Goal: Task Accomplishment & Management: Manage account settings

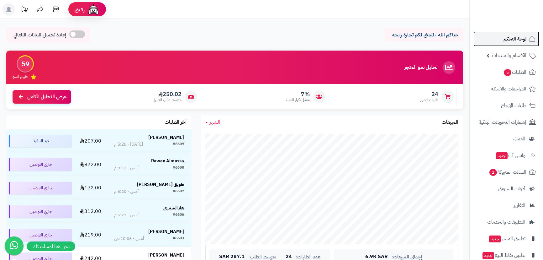
click at [527, 39] on link "لوحة التحكم" at bounding box center [507, 38] width 66 height 15
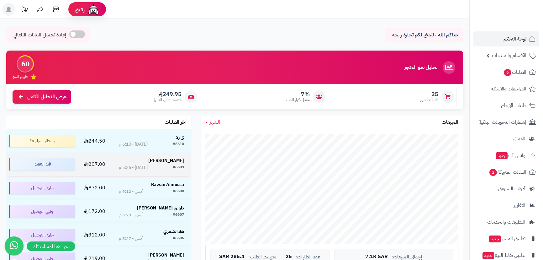
drag, startPoint x: 165, startPoint y: 163, endPoint x: 180, endPoint y: 172, distance: 17.8
click at [166, 163] on strong "[PERSON_NAME]" at bounding box center [166, 160] width 36 height 7
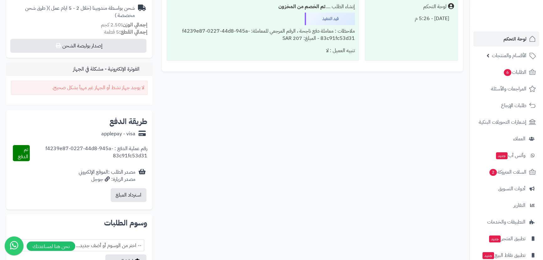
scroll to position [228, 0]
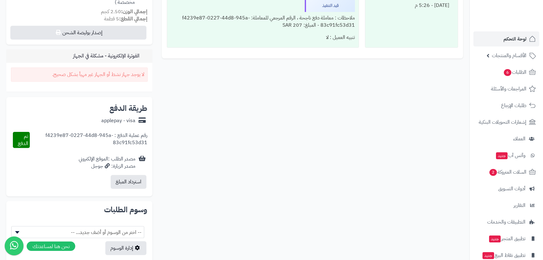
drag, startPoint x: 99, startPoint y: 121, endPoint x: 139, endPoint y: 121, distance: 39.5
click at [138, 120] on div "applepay - visa" at bounding box center [79, 121] width 136 height 12
drag, startPoint x: 147, startPoint y: 135, endPoint x: 75, endPoint y: 140, distance: 72.0
click at [75, 140] on div "طريقة الدفع applepay - visa رقم عملية الدفع : f4239e87-0227-44d8-945a-83c91fc53…" at bounding box center [79, 146] width 146 height 99
drag, startPoint x: 16, startPoint y: 138, endPoint x: 25, endPoint y: 136, distance: 9.4
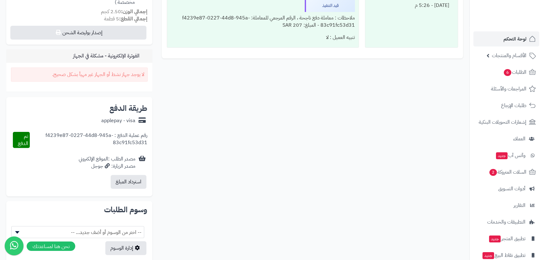
click at [25, 136] on div "تم الدفع" at bounding box center [21, 140] width 17 height 16
click at [31, 137] on div "رقم عملية الدفع : f4239e87-0227-44d8-945a-83c91fc53d31" at bounding box center [89, 140] width 118 height 16
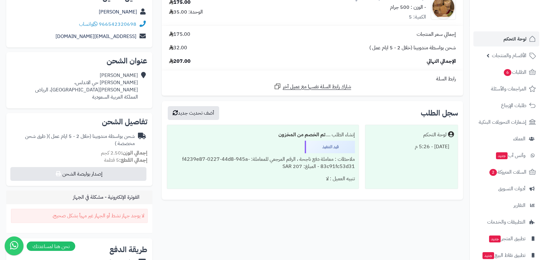
scroll to position [57, 0]
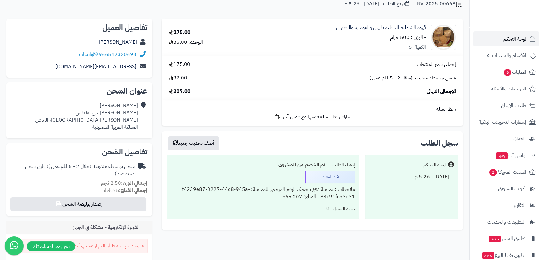
click at [502, 39] on link "لوحة التحكم" at bounding box center [507, 38] width 66 height 15
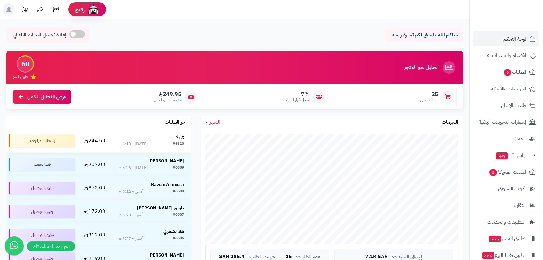
click at [179, 139] on strong "ى رلا" at bounding box center [180, 137] width 8 height 7
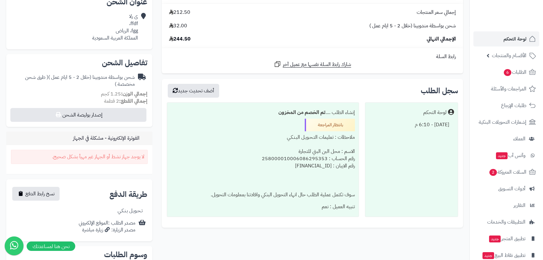
scroll to position [142, 0]
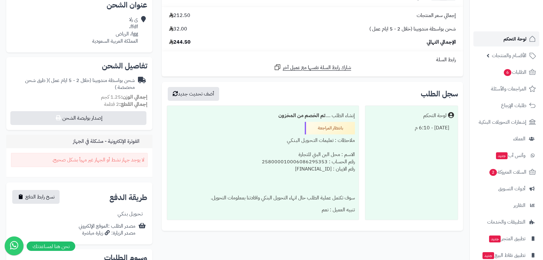
click at [515, 36] on span "لوحة التحكم" at bounding box center [515, 39] width 23 height 9
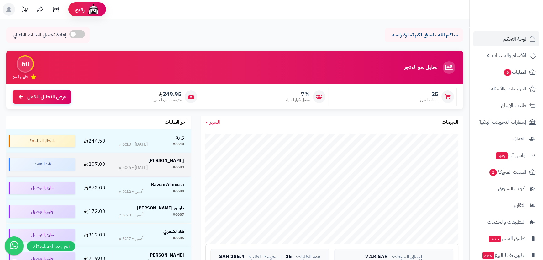
click at [173, 161] on strong "[PERSON_NAME]" at bounding box center [166, 160] width 36 height 7
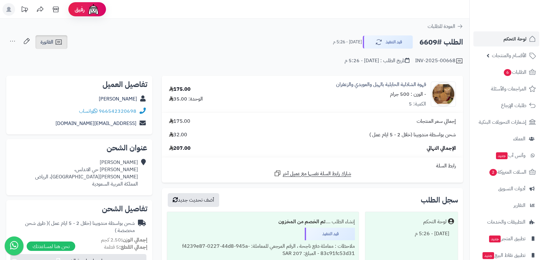
click at [61, 46] on icon at bounding box center [59, 42] width 8 height 8
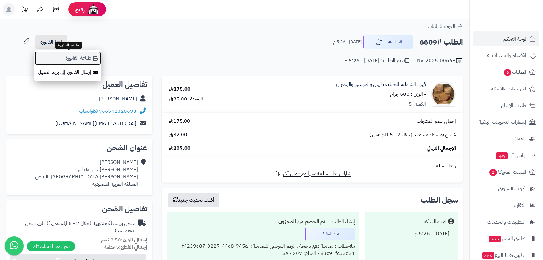
click at [72, 60] on link "طباعة الفاتورة" at bounding box center [68, 58] width 67 height 14
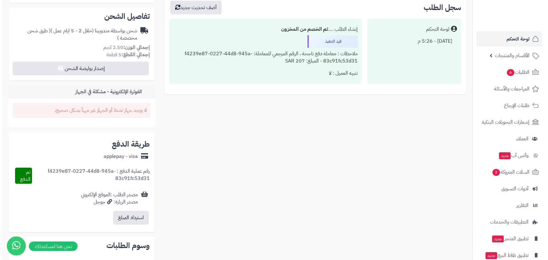
scroll to position [200, 0]
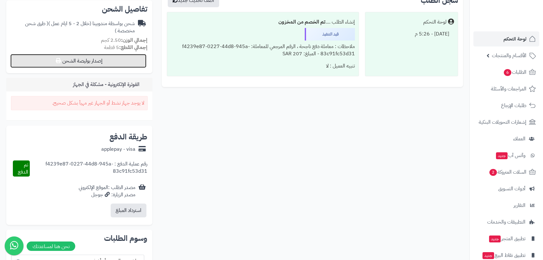
click at [81, 61] on button "إصدار بوليصة الشحن" at bounding box center [78, 61] width 136 height 14
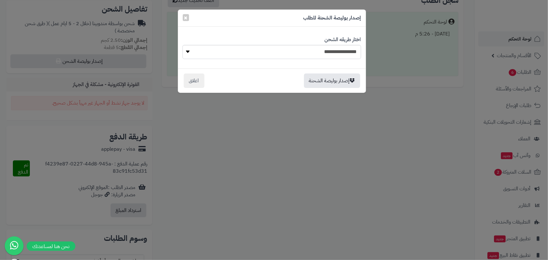
click at [246, 59] on div "**********" at bounding box center [272, 47] width 178 height 32
click at [252, 57] on select "**********" at bounding box center [271, 52] width 178 height 14
select select "***"
click at [182, 45] on select "**********" at bounding box center [271, 52] width 178 height 14
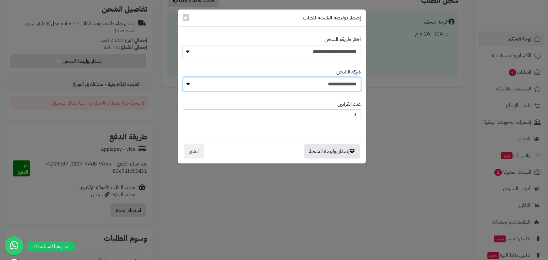
click at [301, 84] on select "**********" at bounding box center [272, 84] width 178 height 14
select select "****"
click at [185, 77] on select "**********" at bounding box center [272, 84] width 178 height 14
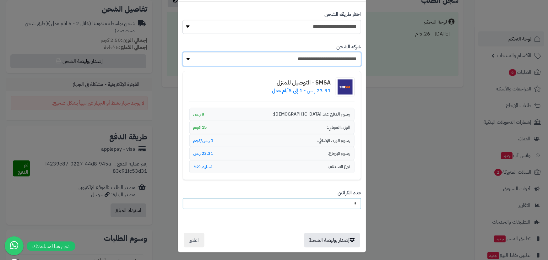
scroll to position [26, 0]
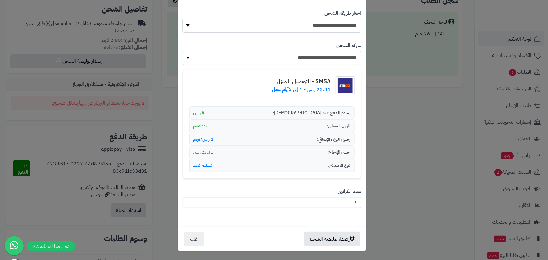
click at [439, 217] on div "**********" at bounding box center [274, 130] width 548 height 260
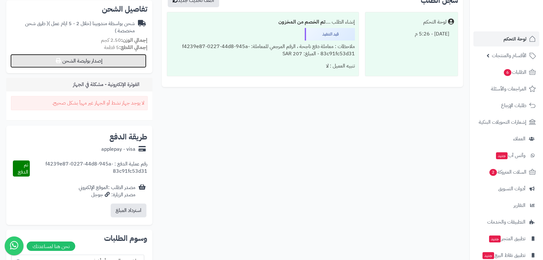
click at [95, 60] on button "إصدار بوليصة الشحن" at bounding box center [78, 61] width 136 height 14
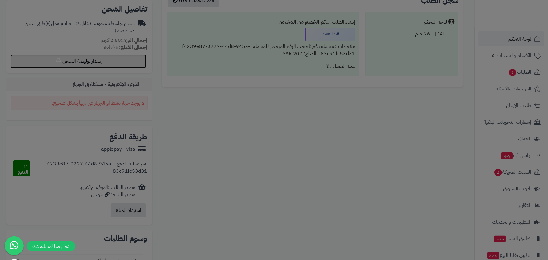
scroll to position [0, 0]
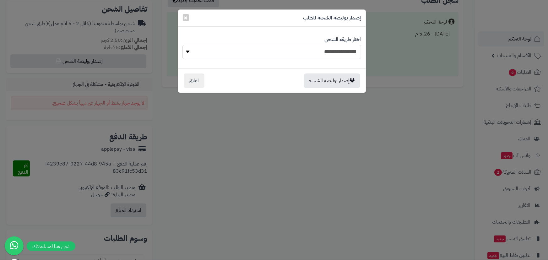
click at [310, 47] on select "**********" at bounding box center [271, 52] width 178 height 14
select select "***"
click at [185, 45] on select "**********" at bounding box center [271, 52] width 178 height 14
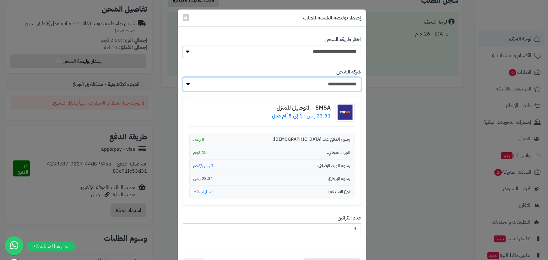
click at [334, 87] on select "**********" at bounding box center [272, 84] width 178 height 14
click at [338, 83] on select "**********" at bounding box center [272, 84] width 178 height 14
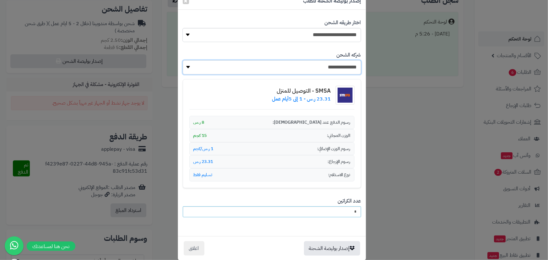
scroll to position [26, 0]
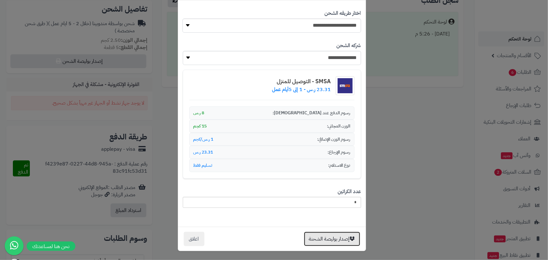
click at [333, 232] on button "إصدار بوليصة الشحنة" at bounding box center [332, 239] width 56 height 14
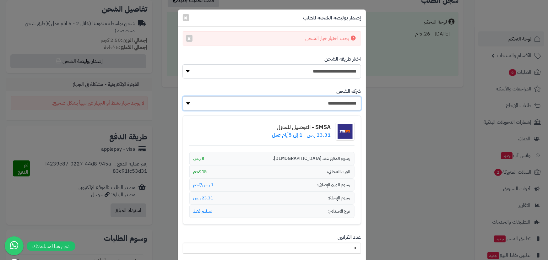
click at [313, 101] on select "**********" at bounding box center [272, 103] width 178 height 14
select select "****"
click at [185, 96] on select "**********" at bounding box center [272, 103] width 178 height 14
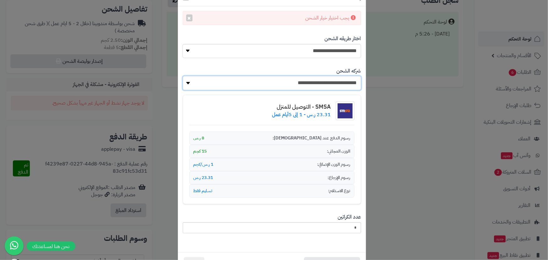
scroll to position [46, 0]
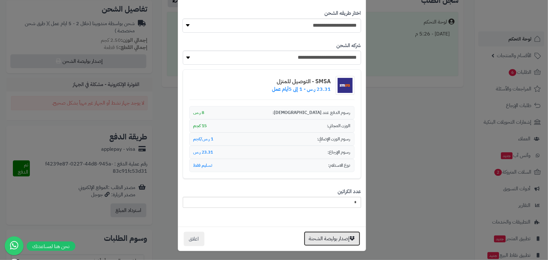
click at [339, 236] on button "إصدار بوليصة الشحنة" at bounding box center [332, 238] width 56 height 14
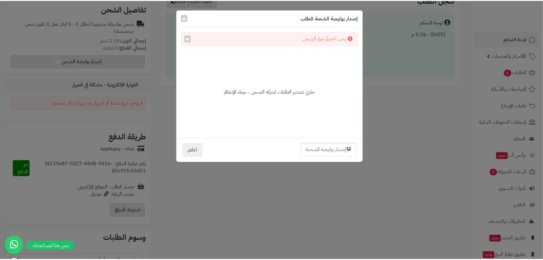
scroll to position [0, 0]
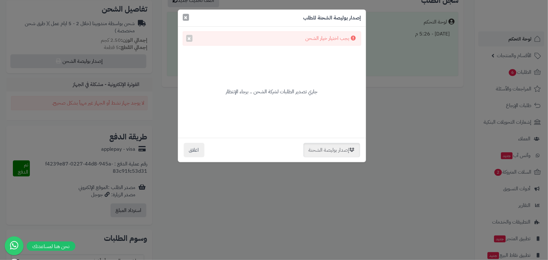
click at [188, 19] on button "×" at bounding box center [186, 17] width 6 height 7
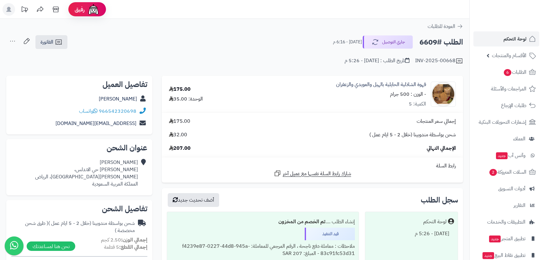
scroll to position [200, 0]
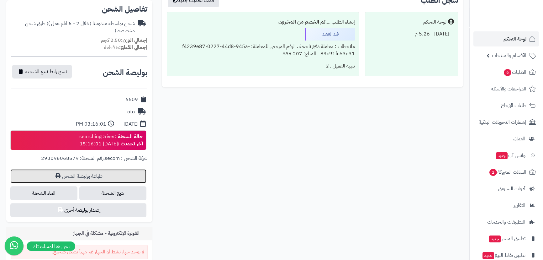
click at [114, 179] on link "طباعة بوليصة الشحن" at bounding box center [78, 176] width 136 height 14
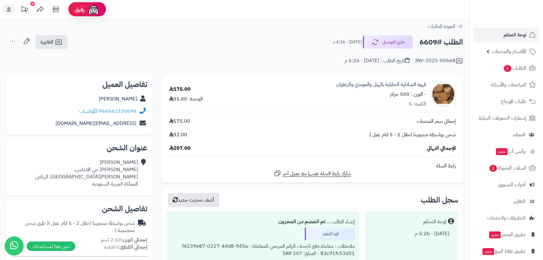
scroll to position [0, 0]
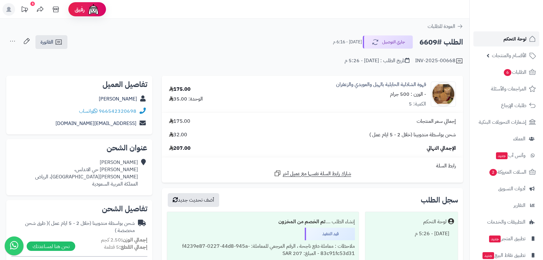
click at [509, 35] on span "لوحة التحكم" at bounding box center [515, 39] width 23 height 9
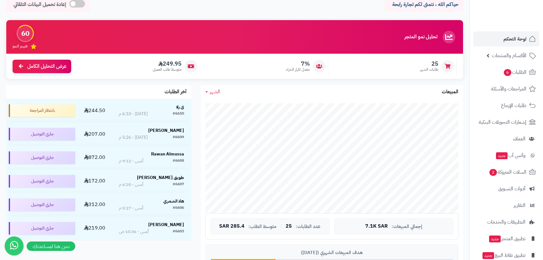
scroll to position [85, 0]
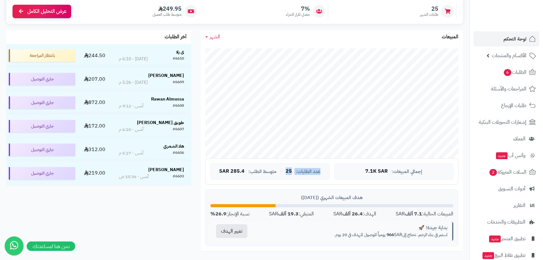
drag, startPoint x: 286, startPoint y: 171, endPoint x: 331, endPoint y: 171, distance: 44.2
click at [331, 171] on div "إجمالي المبيعات: 7.1K SAR عدد الطلبات: 25 | متوسط الطلب: 285.4 SAR" at bounding box center [332, 171] width 253 height 26
drag, startPoint x: 363, startPoint y: 169, endPoint x: 423, endPoint y: 168, distance: 60.6
click at [423, 168] on div "إجمالي المبيعات: 7.1K SAR" at bounding box center [394, 171] width 119 height 16
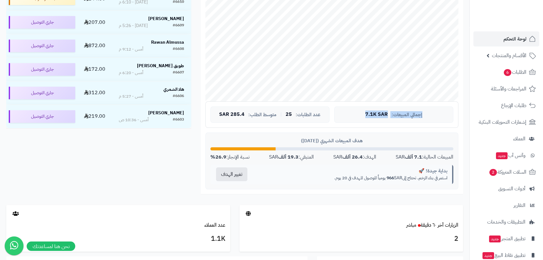
scroll to position [142, 0]
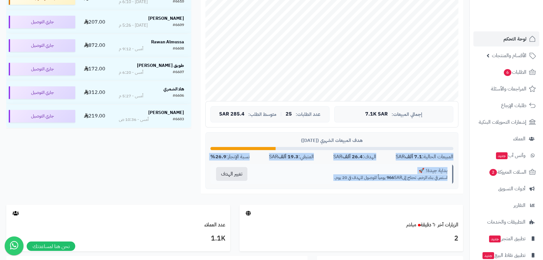
drag, startPoint x: 452, startPoint y: 157, endPoint x: 207, endPoint y: 169, distance: 244.7
click at [207, 169] on div "هدف المبيعات الشهري ([DATE]) المبيعات الحالية: 7.1 ألف SAR الهدف: 26.4 ألف SAR …" at bounding box center [332, 160] width 253 height 57
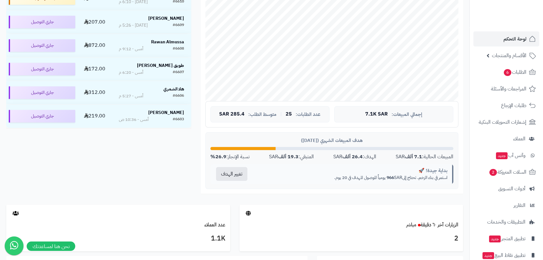
drag, startPoint x: 450, startPoint y: 146, endPoint x: 441, endPoint y: 144, distance: 9.7
click at [450, 147] on div at bounding box center [332, 148] width 243 height 3
drag, startPoint x: 204, startPoint y: 156, endPoint x: 249, endPoint y: 152, distance: 45.7
click at [249, 152] on div "جاري التحميل... إجمالي المبيعات: 7.1K SAR عدد الطلبات: 25 | متوسط الطلب: 285.4 …" at bounding box center [332, 90] width 263 height 207
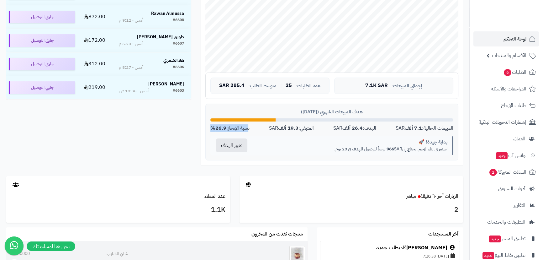
scroll to position [285, 0]
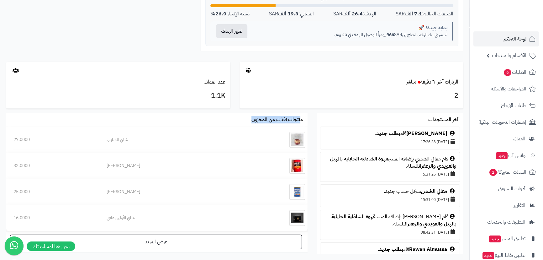
drag, startPoint x: 254, startPoint y: 119, endPoint x: 308, endPoint y: 121, distance: 54.3
click at [308, 121] on div "منتجات نفذت من المخزون شاي الشايب 27.0000 هيلس بروس 32.0000 [PERSON_NAME] مديم …" at bounding box center [157, 185] width 311 height 144
drag, startPoint x: 352, startPoint y: 106, endPoint x: 410, endPoint y: 107, distance: 57.7
click at [354, 106] on div "2" at bounding box center [352, 97] width 224 height 23
drag, startPoint x: 421, startPoint y: 119, endPoint x: 468, endPoint y: 118, distance: 47.1
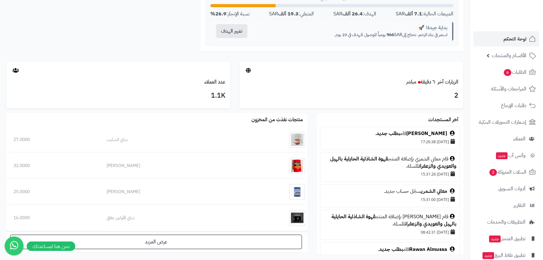
click at [468, 118] on div "تحليل نمو المتجر مرحلة النمو 60 تقييم النمو 25 طلبات الشهر 7% معدل تكرار الشراء…" at bounding box center [235, 12] width 470 height 494
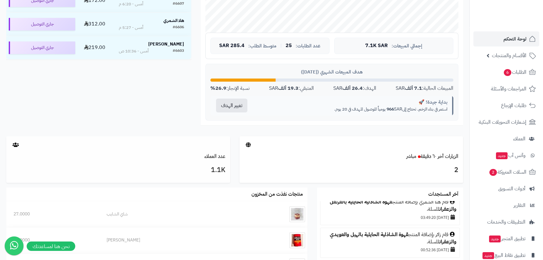
scroll to position [213, 0]
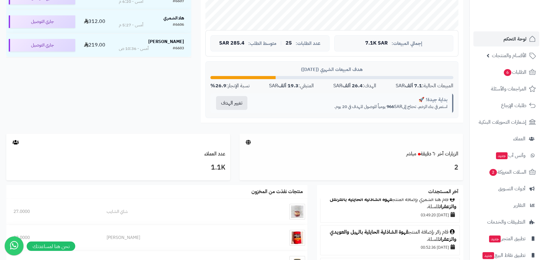
drag, startPoint x: 203, startPoint y: 150, endPoint x: 399, endPoint y: 138, distance: 195.6
click at [267, 156] on div "الزيارات آخر ٦٠ دقيقة مباشر 2 عدد العملاء 1.1K" at bounding box center [235, 159] width 467 height 51
drag, startPoint x: 461, startPoint y: 150, endPoint x: 395, endPoint y: 151, distance: 65.6
click at [395, 151] on div "الزيارات آخر ٦٠ دقيقة مباشر" at bounding box center [352, 153] width 224 height 7
click at [458, 167] on h3 "2" at bounding box center [351, 167] width 215 height 11
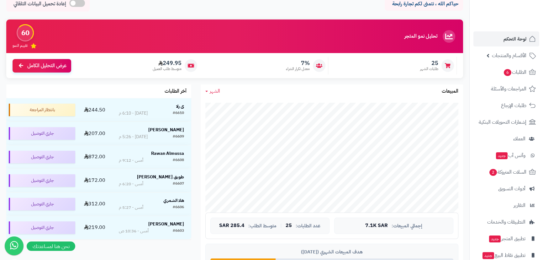
scroll to position [28, 0]
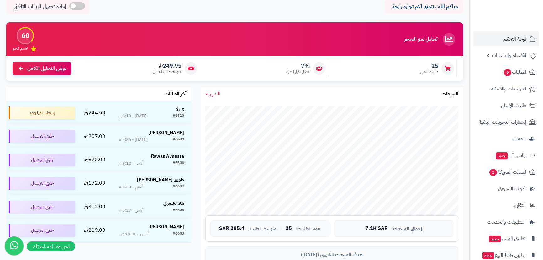
click at [210, 93] on span "الشهر" at bounding box center [215, 94] width 10 height 8
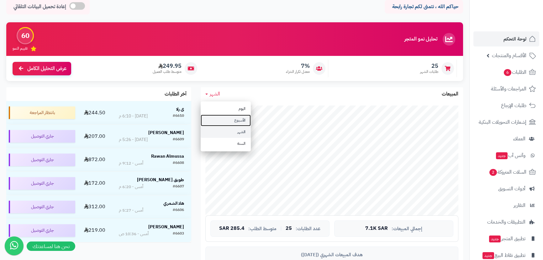
click at [224, 119] on link "الأسبوع" at bounding box center [226, 121] width 50 height 12
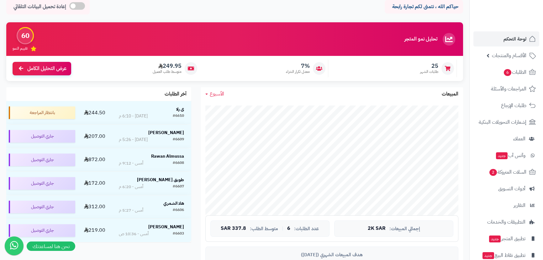
click at [215, 94] on span "الأسبوع" at bounding box center [217, 94] width 14 height 8
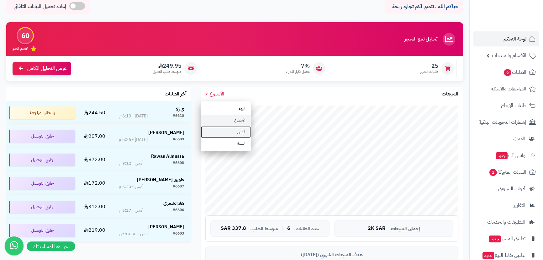
click at [228, 133] on link "الشهر" at bounding box center [226, 132] width 50 height 12
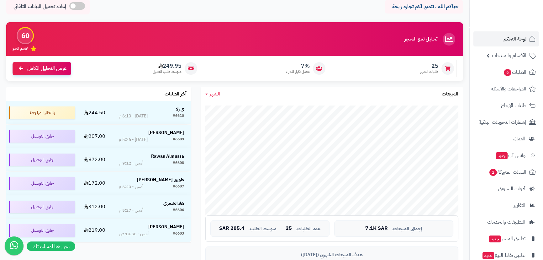
click at [207, 95] on link "الشهر" at bounding box center [213, 93] width 15 height 7
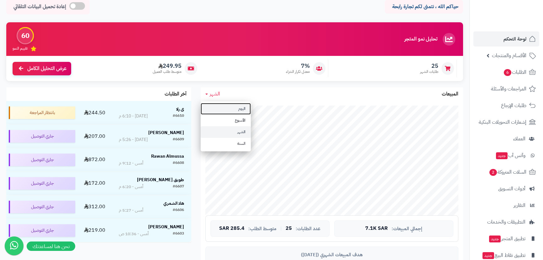
click at [234, 108] on link "اليوم" at bounding box center [226, 109] width 50 height 12
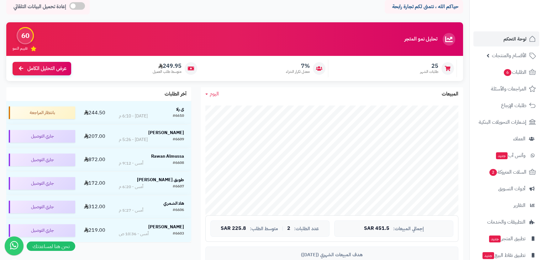
click at [215, 91] on span "اليوم" at bounding box center [214, 94] width 9 height 8
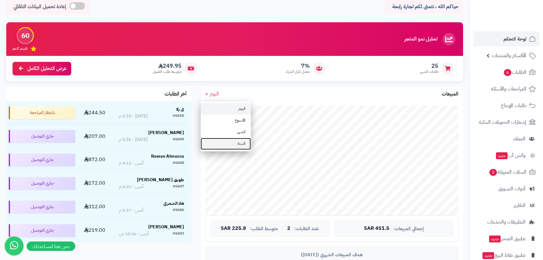
click at [229, 143] on link "السنة" at bounding box center [226, 144] width 50 height 12
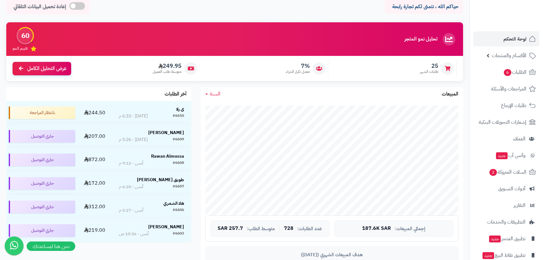
click at [210, 95] on span "السنة" at bounding box center [215, 94] width 11 height 8
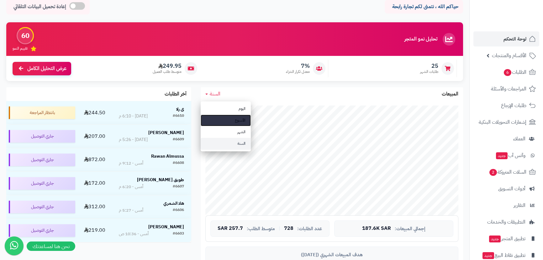
click at [229, 120] on link "الأسبوع" at bounding box center [226, 121] width 50 height 12
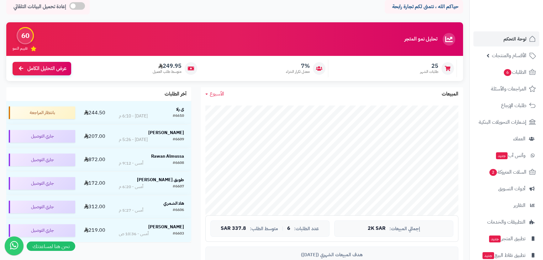
click at [216, 94] on span "الأسبوع" at bounding box center [217, 94] width 14 height 8
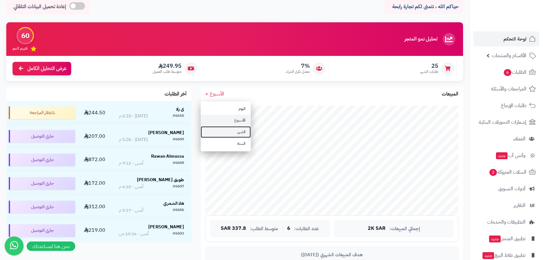
click at [241, 133] on link "الشهر" at bounding box center [226, 132] width 50 height 12
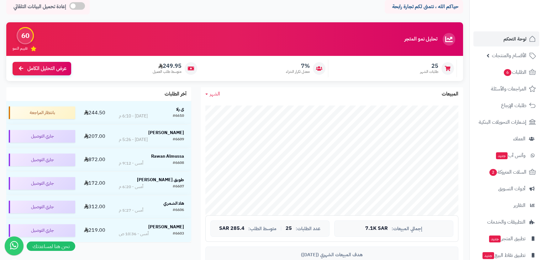
click at [209, 91] on link "الشهر" at bounding box center [213, 93] width 15 height 7
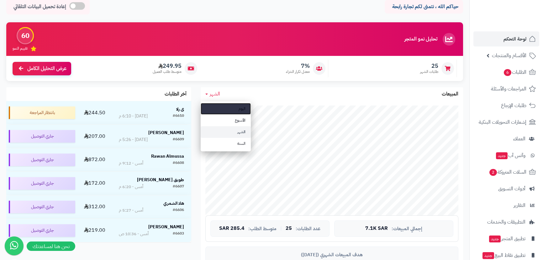
click at [232, 107] on link "اليوم" at bounding box center [226, 109] width 50 height 12
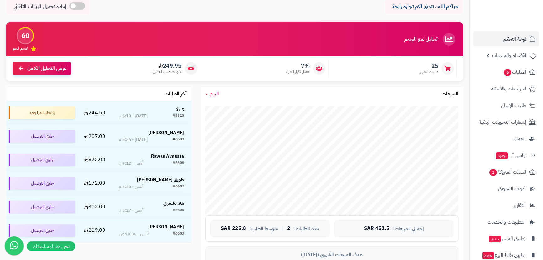
drag, startPoint x: 209, startPoint y: 91, endPoint x: 226, endPoint y: 108, distance: 23.8
click at [209, 92] on link "اليوم" at bounding box center [212, 93] width 13 height 7
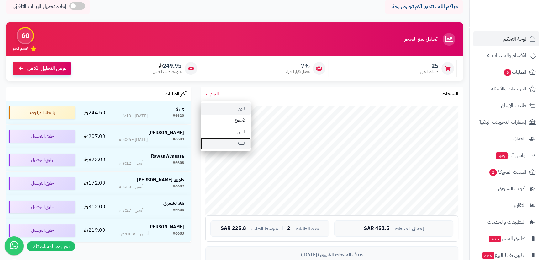
click at [235, 141] on link "السنة" at bounding box center [226, 144] width 50 height 12
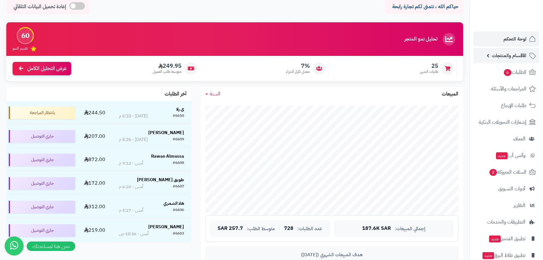
click at [504, 55] on span "الأقسام والمنتجات" at bounding box center [509, 55] width 35 height 9
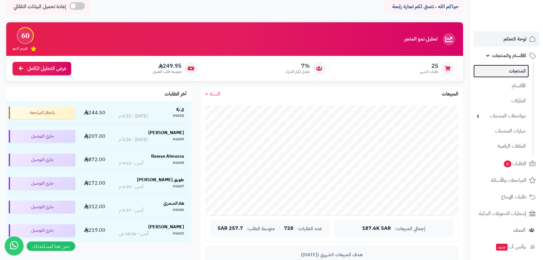
click at [522, 74] on link "المنتجات" at bounding box center [502, 71] width 56 height 13
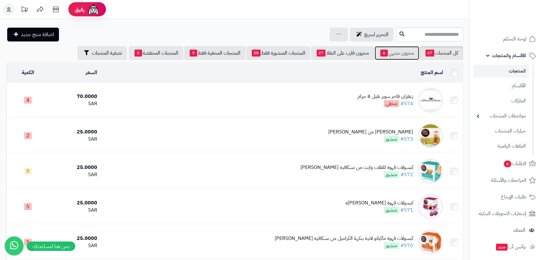
click at [393, 51] on link "مخزون منتهي 6" at bounding box center [397, 53] width 45 height 14
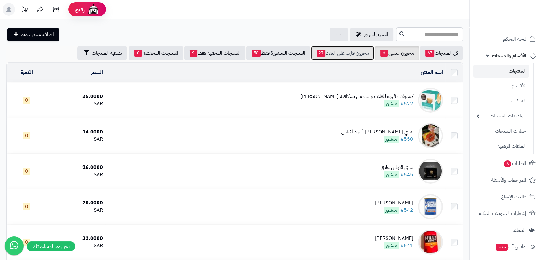
click at [341, 56] on link "مخزون قارب على النفاذ 27" at bounding box center [342, 53] width 63 height 14
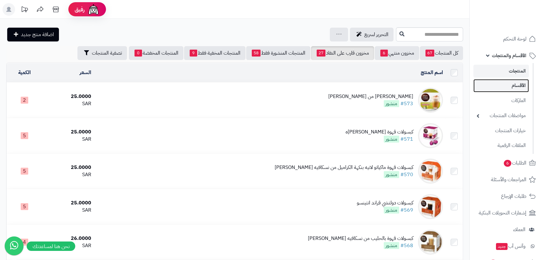
click at [511, 82] on link "الأقسام" at bounding box center [502, 85] width 56 height 13
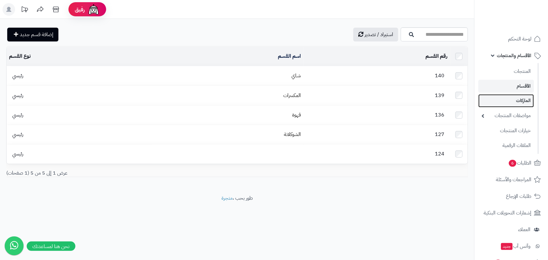
click at [523, 101] on link "الماركات" at bounding box center [506, 100] width 56 height 13
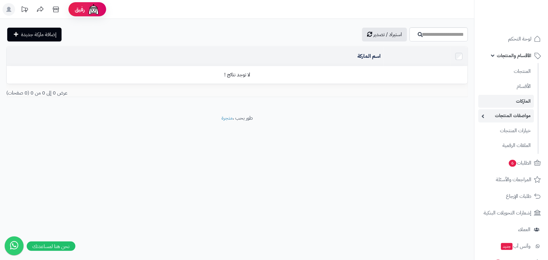
click at [511, 114] on link "مواصفات المنتجات" at bounding box center [506, 115] width 56 height 13
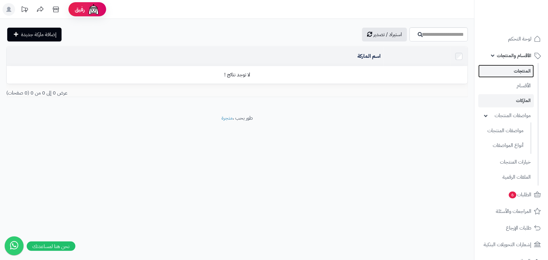
click at [522, 73] on link "المنتجات" at bounding box center [506, 71] width 56 height 13
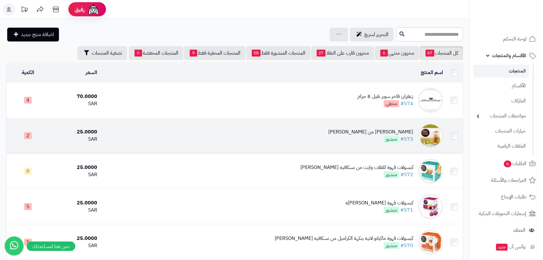
click at [393, 133] on div "كبسولات قهوة سكيني من دولتشي جوستو كابتشينو" at bounding box center [371, 131] width 85 height 7
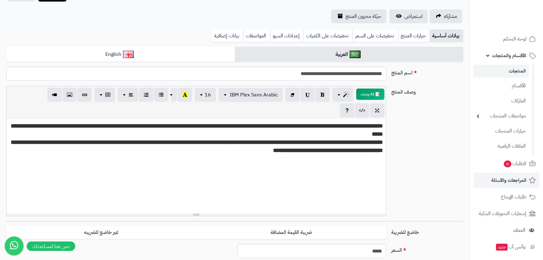
scroll to position [47, 0]
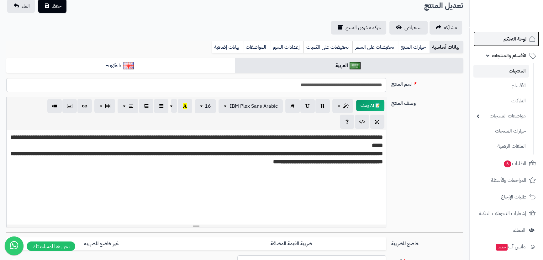
click at [518, 43] on span "لوحة التحكم" at bounding box center [515, 39] width 23 height 9
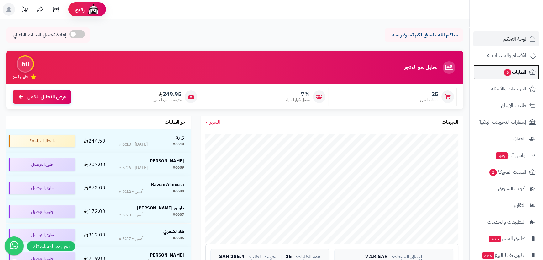
click at [520, 72] on span "الطلبات 6" at bounding box center [515, 72] width 23 height 9
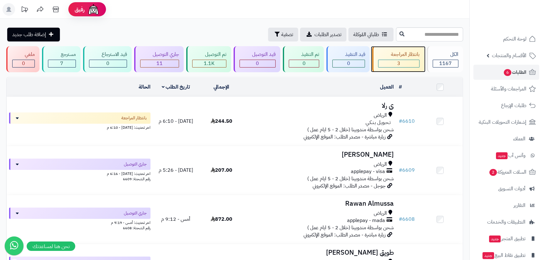
click at [400, 63] on span "3" at bounding box center [399, 64] width 3 height 8
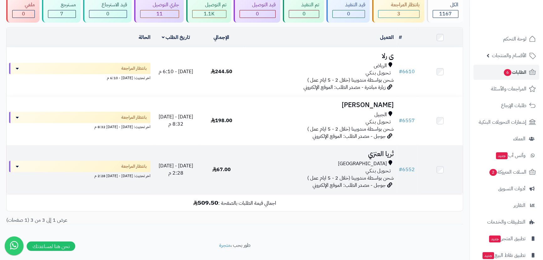
scroll to position [57, 0]
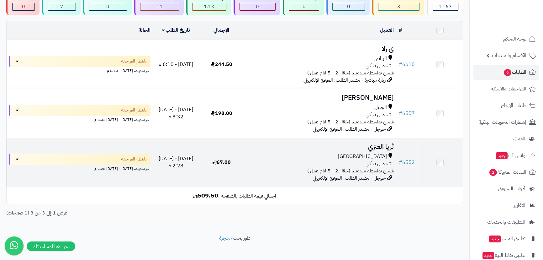
click at [388, 147] on h3 "ثريا العنزي" at bounding box center [320, 146] width 147 height 7
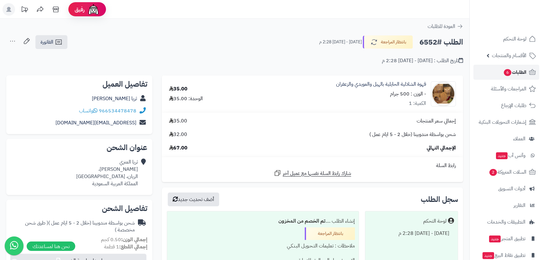
click at [512, 70] on span "الطلبات 6" at bounding box center [515, 72] width 23 height 9
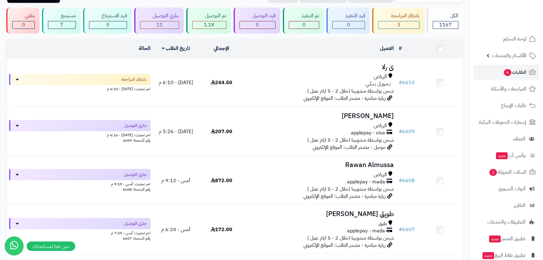
scroll to position [28, 0]
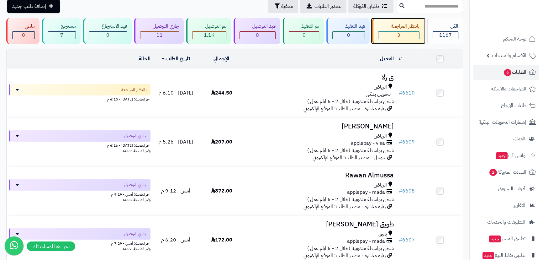
click at [405, 35] on div "3" at bounding box center [399, 35] width 40 height 7
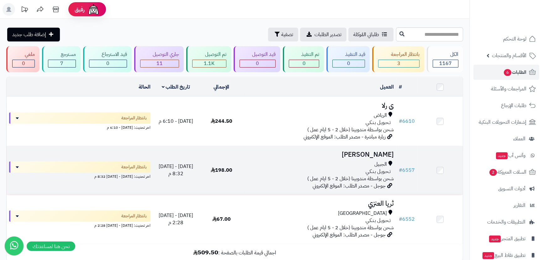
click at [382, 152] on h3 "[PERSON_NAME]" at bounding box center [320, 154] width 147 height 7
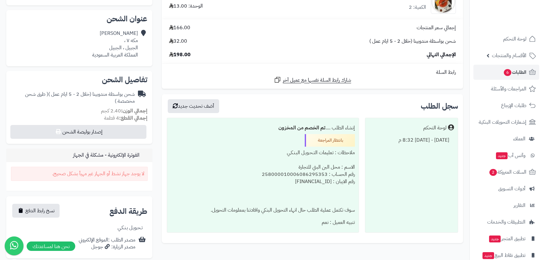
scroll to position [66, 0]
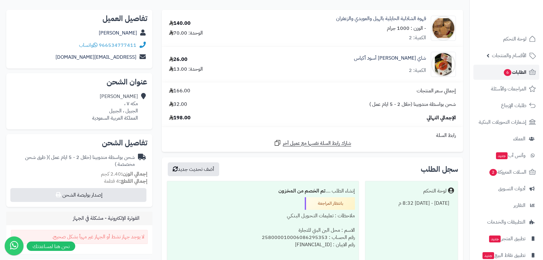
click at [517, 69] on span "الطلبات 6" at bounding box center [515, 72] width 23 height 9
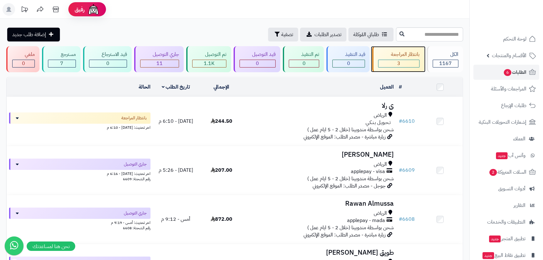
click at [417, 64] on div "3" at bounding box center [399, 63] width 40 height 7
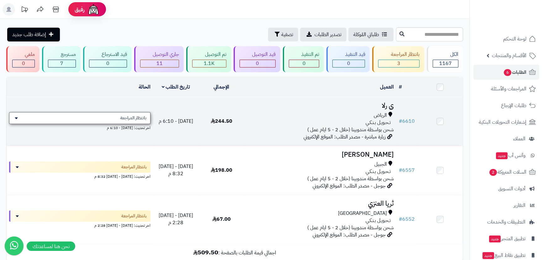
click at [98, 119] on div "بانتظار المراجعة" at bounding box center [80, 118] width 142 height 12
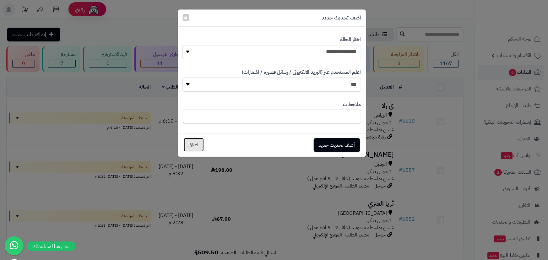
click at [198, 146] on button "اغلاق" at bounding box center [194, 145] width 20 height 14
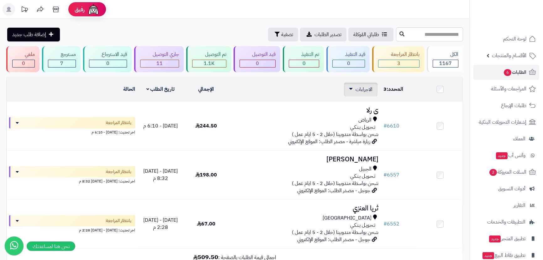
click at [349, 91] on div "الاجراءات تحديث حالة الطلبات تحضير الطلبات إصدار بوليصة الشحنة للطلب طباعة قائم…" at bounding box center [361, 90] width 34 height 14
click at [360, 91] on span "الاجراءات" at bounding box center [364, 90] width 17 height 8
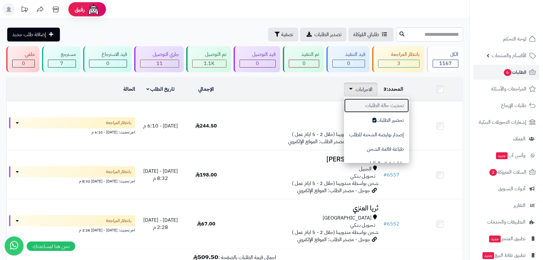
click at [399, 105] on button "تحديث حالة الطلبات" at bounding box center [376, 105] width 65 height 14
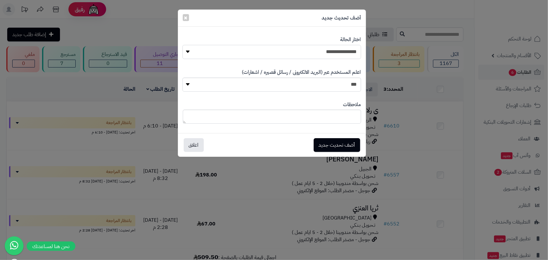
click at [290, 54] on select "**********" at bounding box center [271, 52] width 178 height 14
select select "**"
click at [182, 45] on select "**********" at bounding box center [271, 52] width 178 height 14
click at [338, 141] on button "أضف تحديث جديد" at bounding box center [336, 145] width 46 height 14
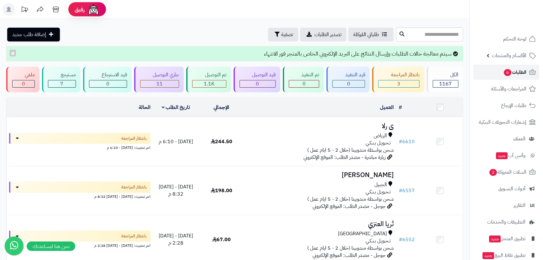
click at [518, 70] on span "الطلبات 6" at bounding box center [515, 72] width 23 height 9
click at [514, 42] on span "لوحة التحكم" at bounding box center [515, 39] width 23 height 9
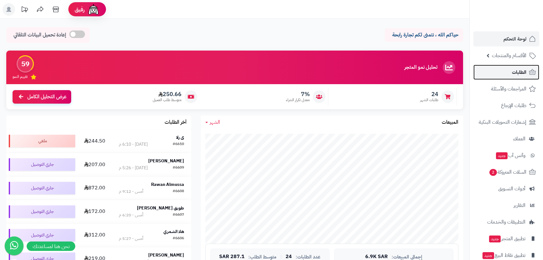
click at [525, 72] on span "الطلبات" at bounding box center [519, 72] width 14 height 9
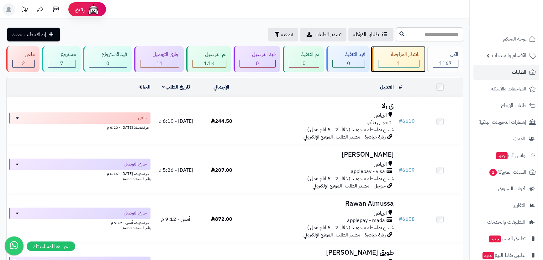
click at [394, 64] on div "1" at bounding box center [399, 63] width 40 height 7
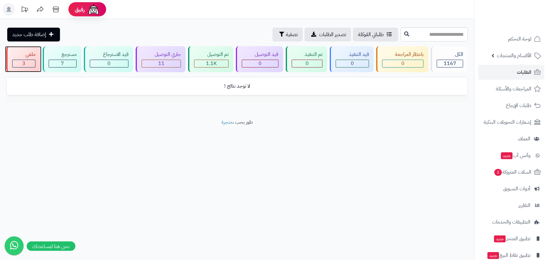
click at [34, 63] on div "3" at bounding box center [24, 63] width 23 height 7
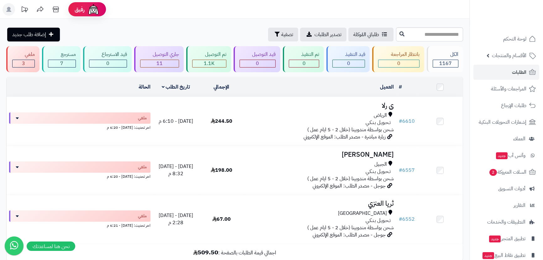
click at [434, 88] on td at bounding box center [441, 87] width 46 height 19
click at [431, 90] on td at bounding box center [441, 87] width 46 height 19
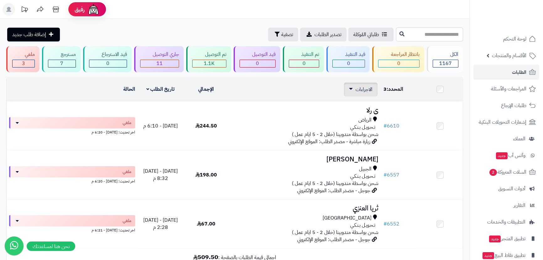
click at [362, 88] on span "الاجراءات" at bounding box center [364, 90] width 17 height 8
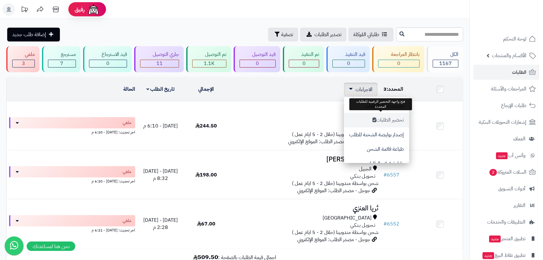
scroll to position [52, 0]
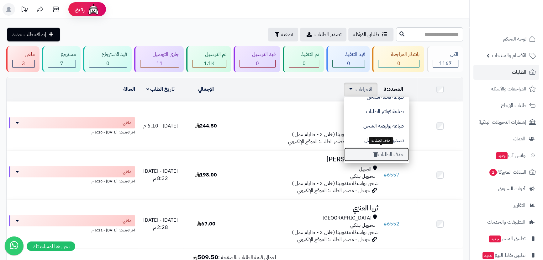
click at [392, 154] on button "حذف الطلبات" at bounding box center [376, 154] width 65 height 14
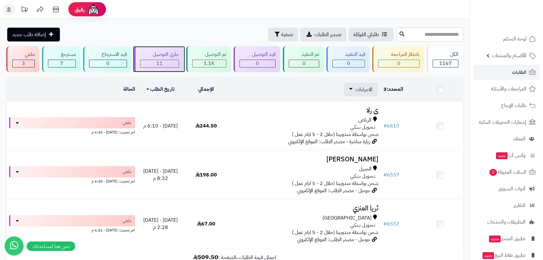
click at [149, 62] on div "11" at bounding box center [160, 63] width 38 height 7
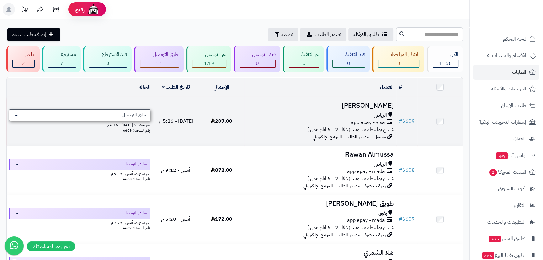
click at [131, 116] on span "جاري التوصيل" at bounding box center [134, 115] width 24 height 6
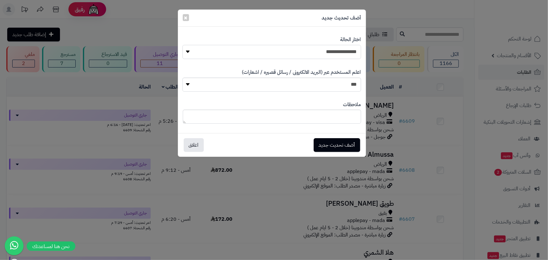
click at [283, 50] on select "**********" at bounding box center [271, 52] width 178 height 14
click at [412, 176] on div "**********" at bounding box center [274, 130] width 548 height 260
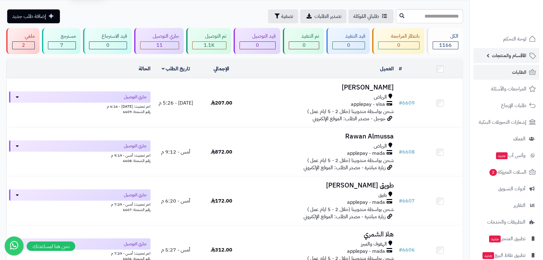
scroll to position [28, 0]
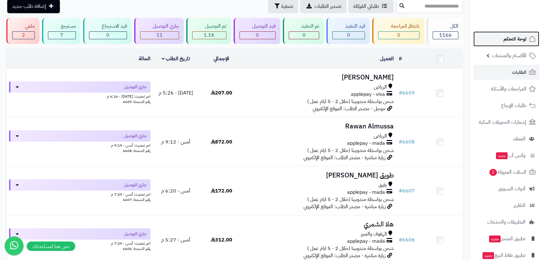
click at [526, 38] on span "لوحة التحكم" at bounding box center [515, 39] width 23 height 9
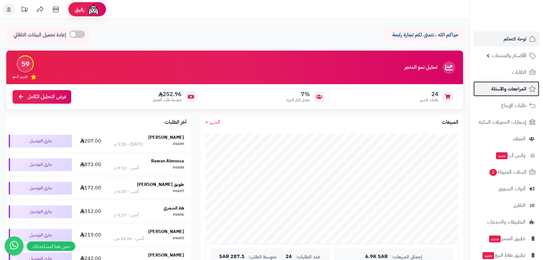
click at [511, 90] on span "المراجعات والأسئلة" at bounding box center [509, 88] width 35 height 9
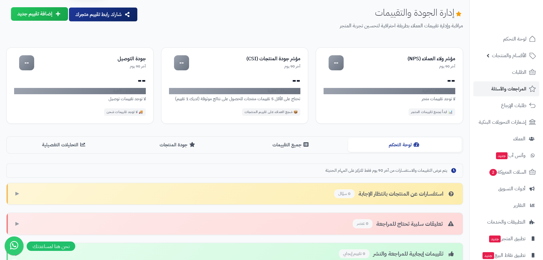
scroll to position [106, 0]
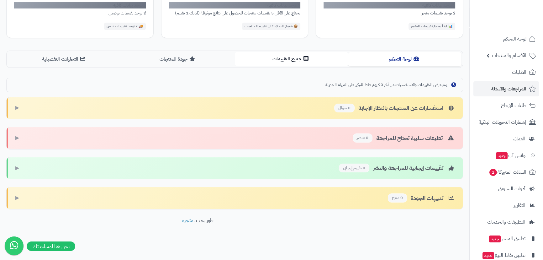
click at [279, 59] on button "جميع التقييمات" at bounding box center [292, 59] width 114 height 14
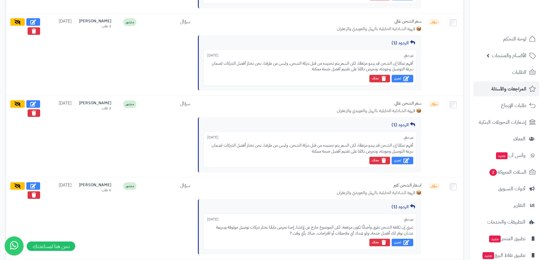
scroll to position [267, 0]
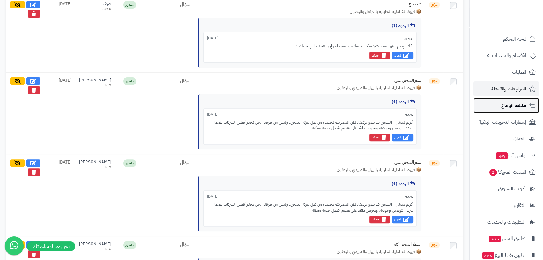
click at [519, 104] on span "طلبات الإرجاع" at bounding box center [514, 105] width 25 height 9
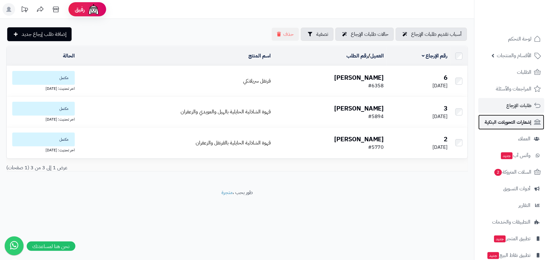
click at [516, 121] on span "إشعارات التحويلات البنكية" at bounding box center [507, 122] width 47 height 9
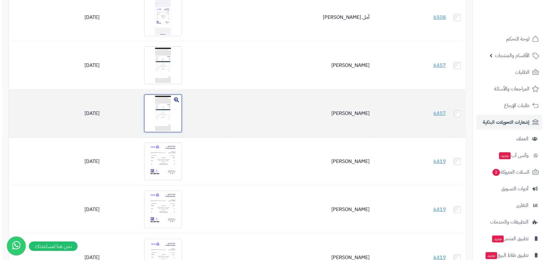
scroll to position [171, 0]
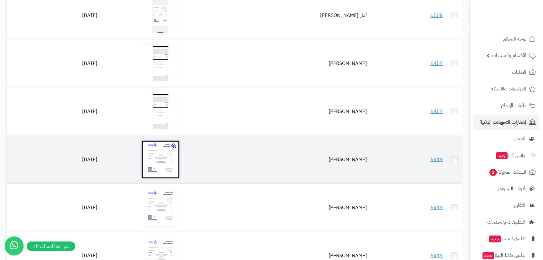
click at [174, 147] on img at bounding box center [161, 160] width 38 height 38
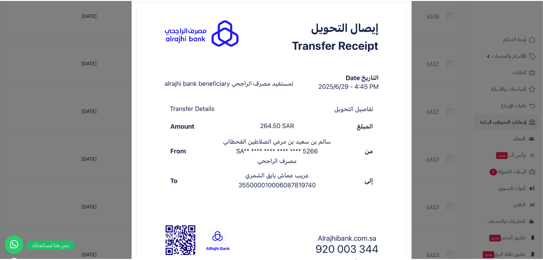
scroll to position [57, 0]
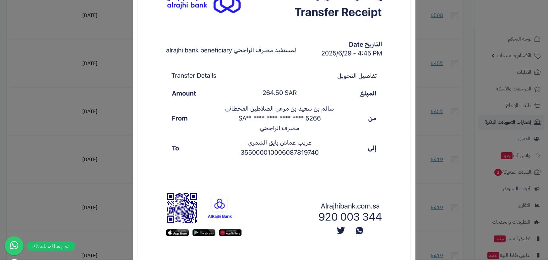
click at [457, 123] on div "× Payment Image Download Close" at bounding box center [274, 130] width 548 height 260
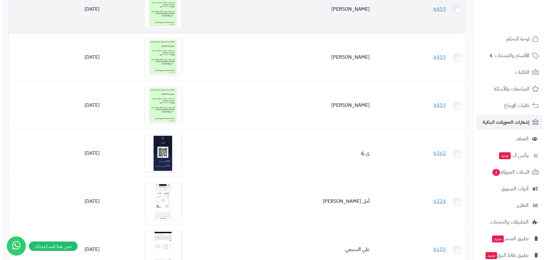
scroll to position [485, 0]
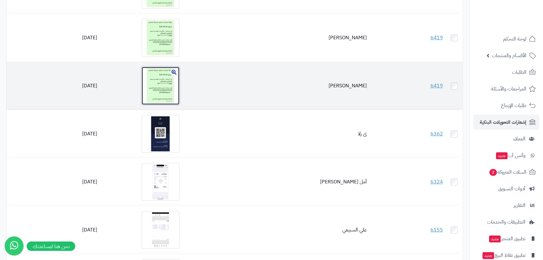
click at [169, 78] on img at bounding box center [161, 86] width 38 height 38
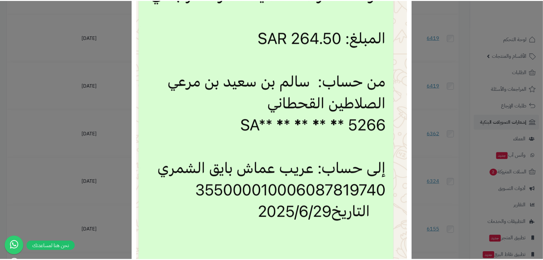
scroll to position [0, 0]
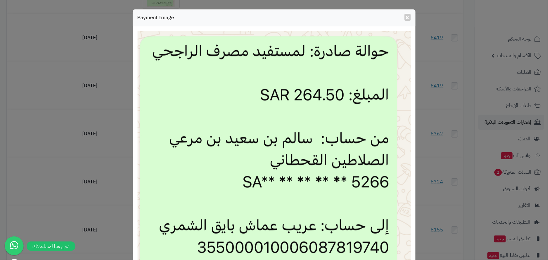
click at [455, 129] on div "× Payment Image Download Close" at bounding box center [274, 130] width 548 height 260
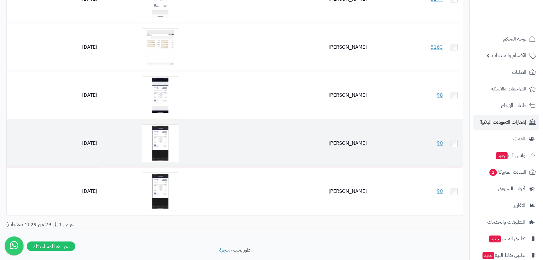
scroll to position [1259, 0]
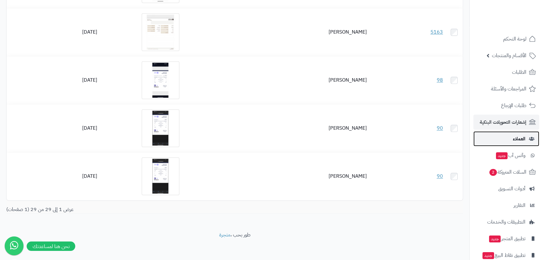
click at [521, 139] on span "العملاء" at bounding box center [519, 138] width 13 height 9
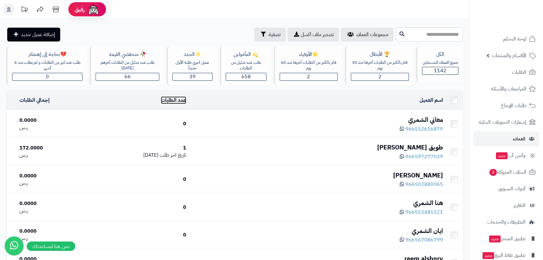
click at [186, 101] on link "عدد الطلبات" at bounding box center [173, 100] width 25 height 8
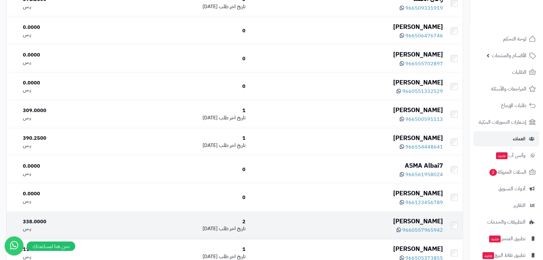
scroll to position [513, 0]
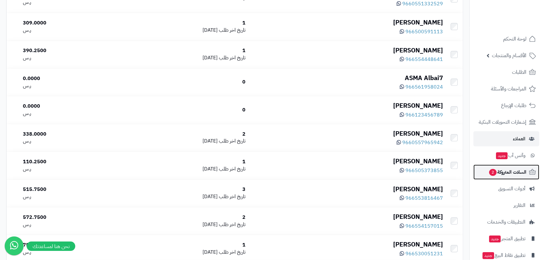
drag, startPoint x: 516, startPoint y: 169, endPoint x: 516, endPoint y: 166, distance: 3.8
click at [516, 170] on span "السلات المتروكة 2" at bounding box center [508, 172] width 38 height 9
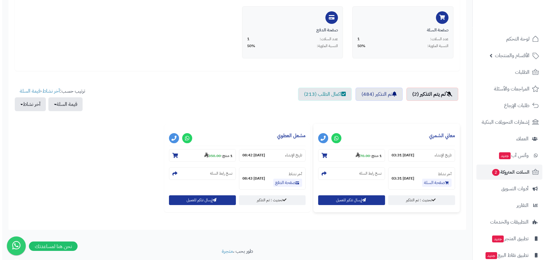
scroll to position [142, 0]
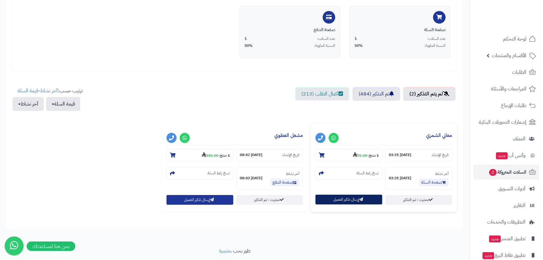
click at [330, 198] on button "إرسال تذكير للعميل" at bounding box center [349, 200] width 67 height 10
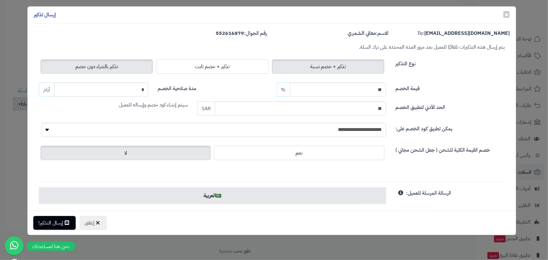
click at [79, 67] on span "تذكير بالشراء دون خصم" at bounding box center [96, 67] width 43 height 8
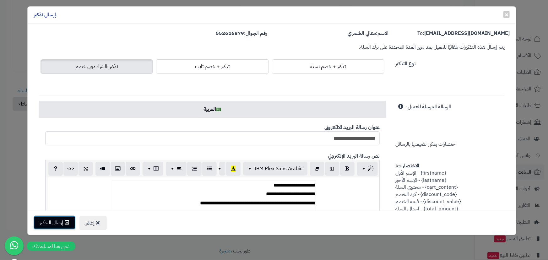
click at [45, 223] on button "إرسال التذكير!" at bounding box center [54, 223] width 42 height 14
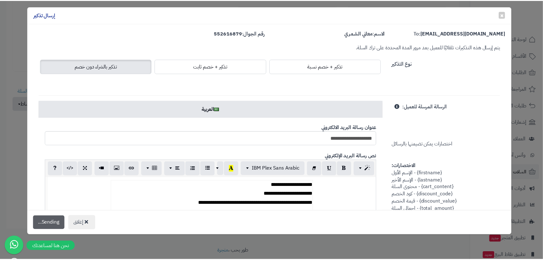
scroll to position [163, 0]
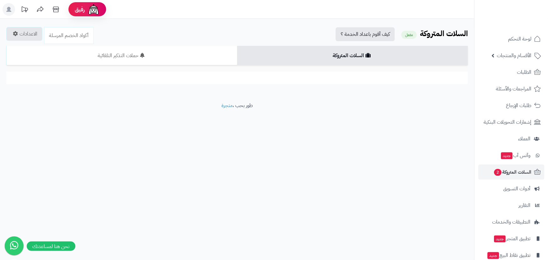
scroll to position [142, 0]
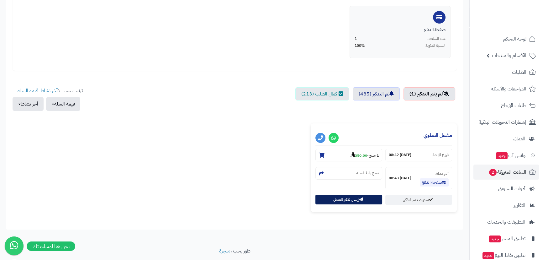
click at [345, 201] on button "إرسال تذكير للعميل" at bounding box center [349, 200] width 67 height 10
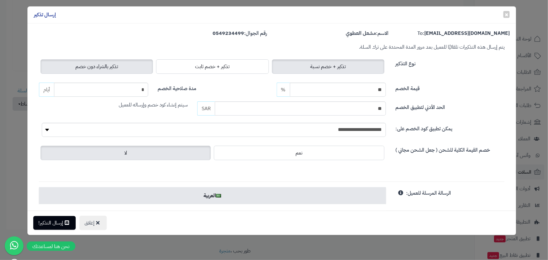
click at [118, 63] on span "تذكير بالشراء دون خصم" at bounding box center [96, 67] width 43 height 8
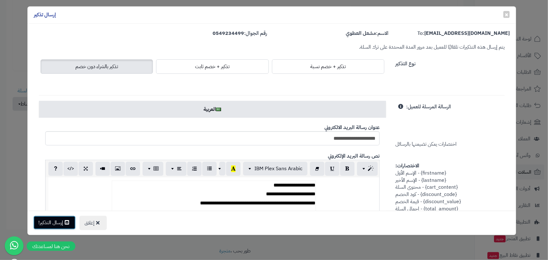
click at [51, 227] on button "إرسال التذكير!" at bounding box center [54, 223] width 42 height 14
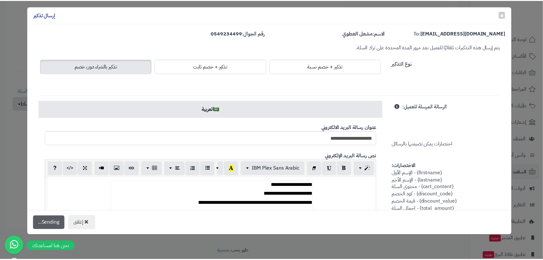
scroll to position [163, 0]
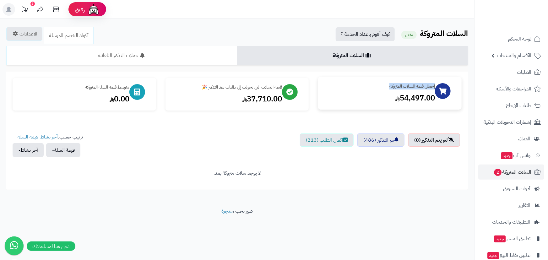
drag, startPoint x: 380, startPoint y: 86, endPoint x: 434, endPoint y: 86, distance: 54.0
click at [434, 86] on div "إجمالي قيمة السلات المتروكة" at bounding box center [379, 86] width 110 height 6
drag, startPoint x: 244, startPoint y: 101, endPoint x: 298, endPoint y: 103, distance: 54.0
click at [298, 103] on div "قيمة السلات التي تحولت إلى طلبات بعد التذكير 🎉 37,710.00" at bounding box center [236, 93] width 143 height 33
click at [529, 206] on span "التقارير" at bounding box center [524, 205] width 12 height 9
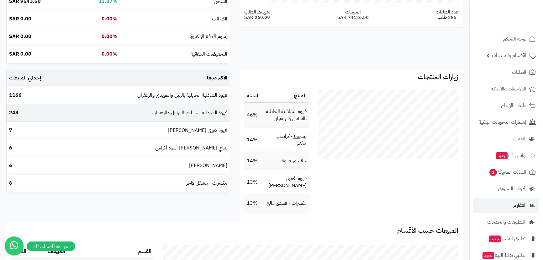
scroll to position [173, 0]
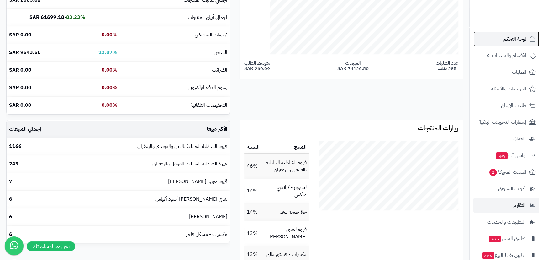
click at [503, 39] on link "لوحة التحكم" at bounding box center [507, 38] width 66 height 15
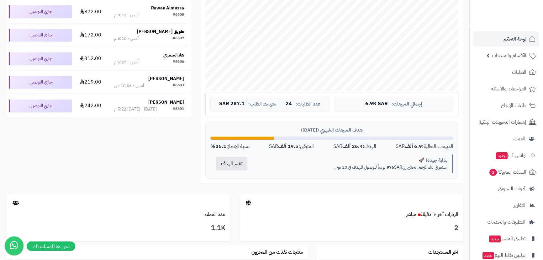
scroll to position [171, 0]
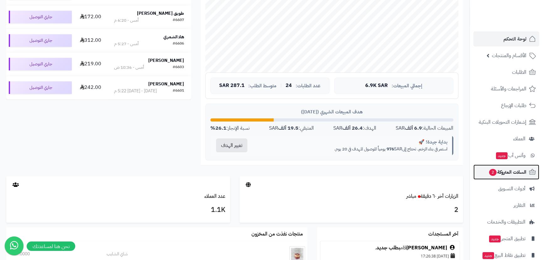
click at [502, 166] on link "السلات المتروكة 2" at bounding box center [507, 171] width 66 height 15
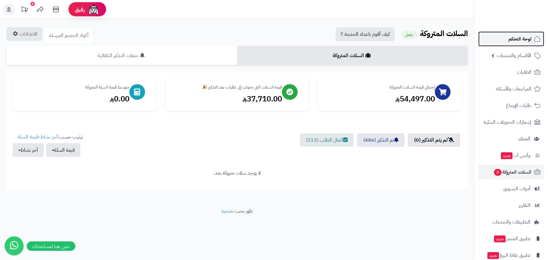
click at [520, 40] on span "لوحة التحكم" at bounding box center [519, 39] width 23 height 9
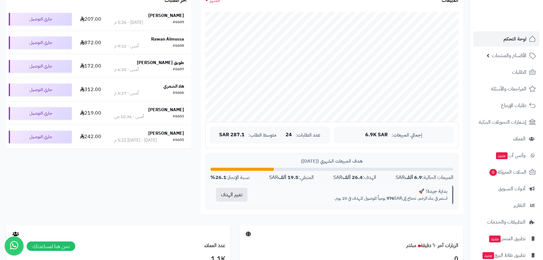
scroll to position [85, 0]
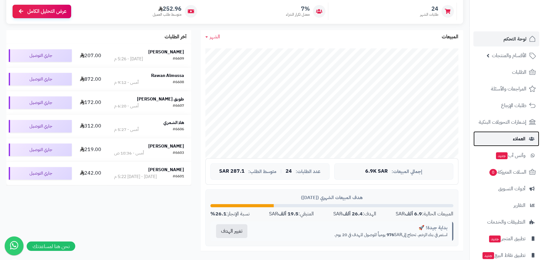
click at [521, 137] on span "العملاء" at bounding box center [519, 138] width 13 height 9
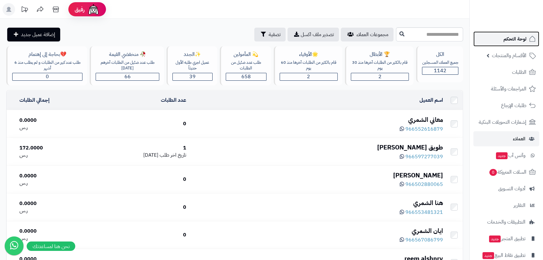
drag, startPoint x: 515, startPoint y: 40, endPoint x: 508, endPoint y: 44, distance: 8.6
click at [515, 40] on span "لوحة التحكم" at bounding box center [515, 39] width 23 height 9
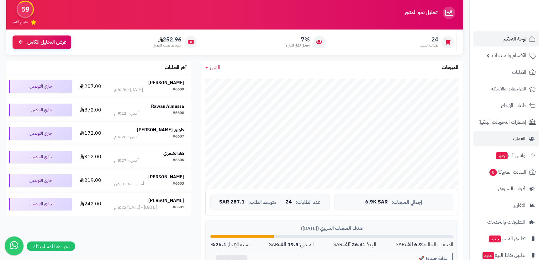
scroll to position [57, 0]
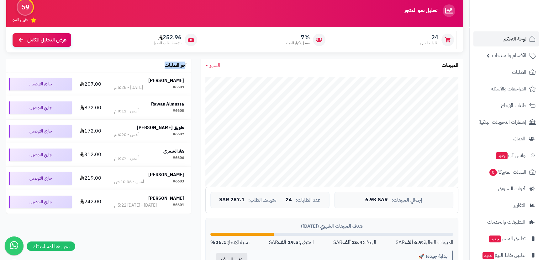
drag, startPoint x: 185, startPoint y: 65, endPoint x: 150, endPoint y: 59, distance: 35.8
click at [150, 59] on div "آخر الطلبات" at bounding box center [98, 65] width 185 height 13
click at [28, 35] on link "عرض التحليل الكامل" at bounding box center [42, 39] width 59 height 13
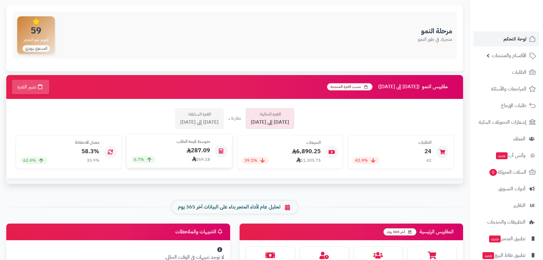
scroll to position [76, 0]
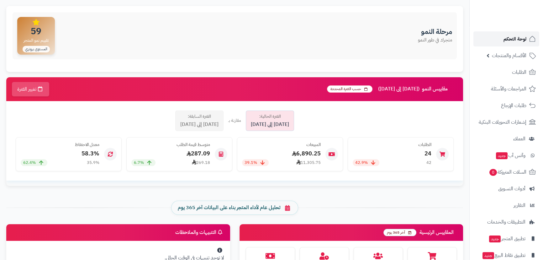
click at [529, 38] on icon at bounding box center [533, 39] width 8 height 8
